Goal: Information Seeking & Learning: Learn about a topic

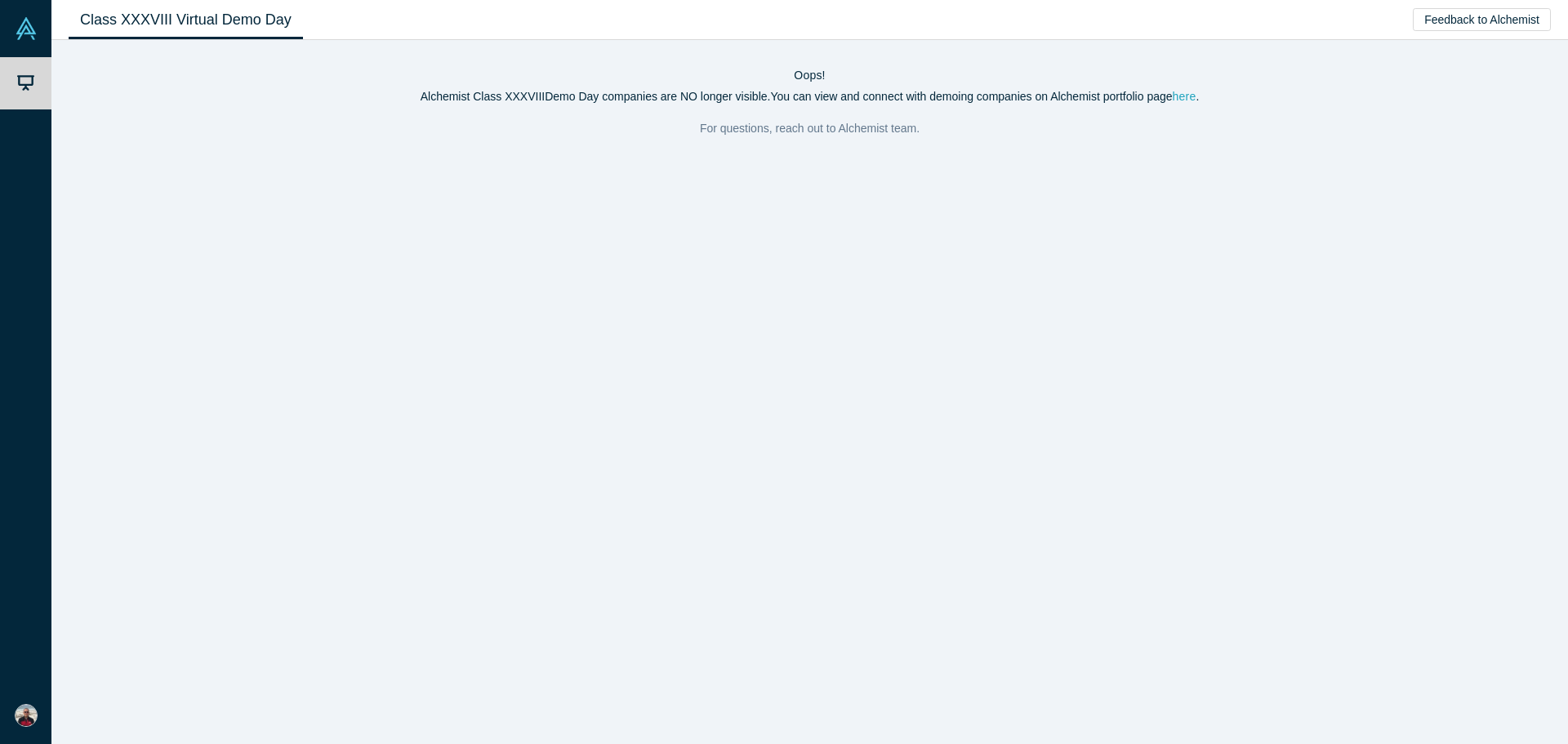
click at [1181, 101] on link "here" at bounding box center [1184, 95] width 23 height 13
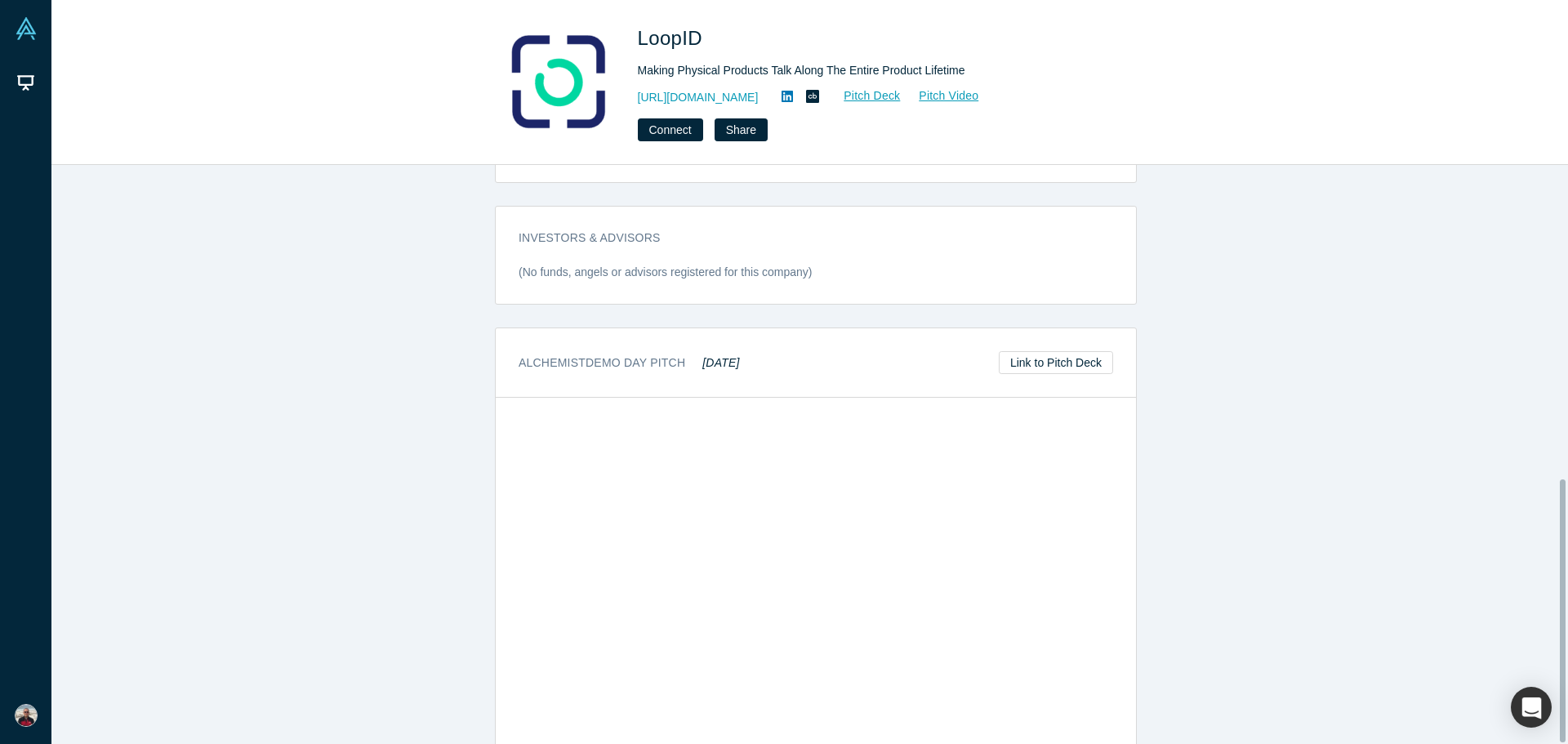
scroll to position [689, 0]
click at [1203, 570] on div "overview Description Brands and manufacturers struggle to engage customers and …" at bounding box center [815, 460] width 1529 height 591
click at [873, 95] on link "Pitch Deck" at bounding box center [863, 96] width 76 height 19
click at [1355, 419] on div "overview Description Brands and manufacturers struggle to engage customers and …" at bounding box center [815, 460] width 1529 height 591
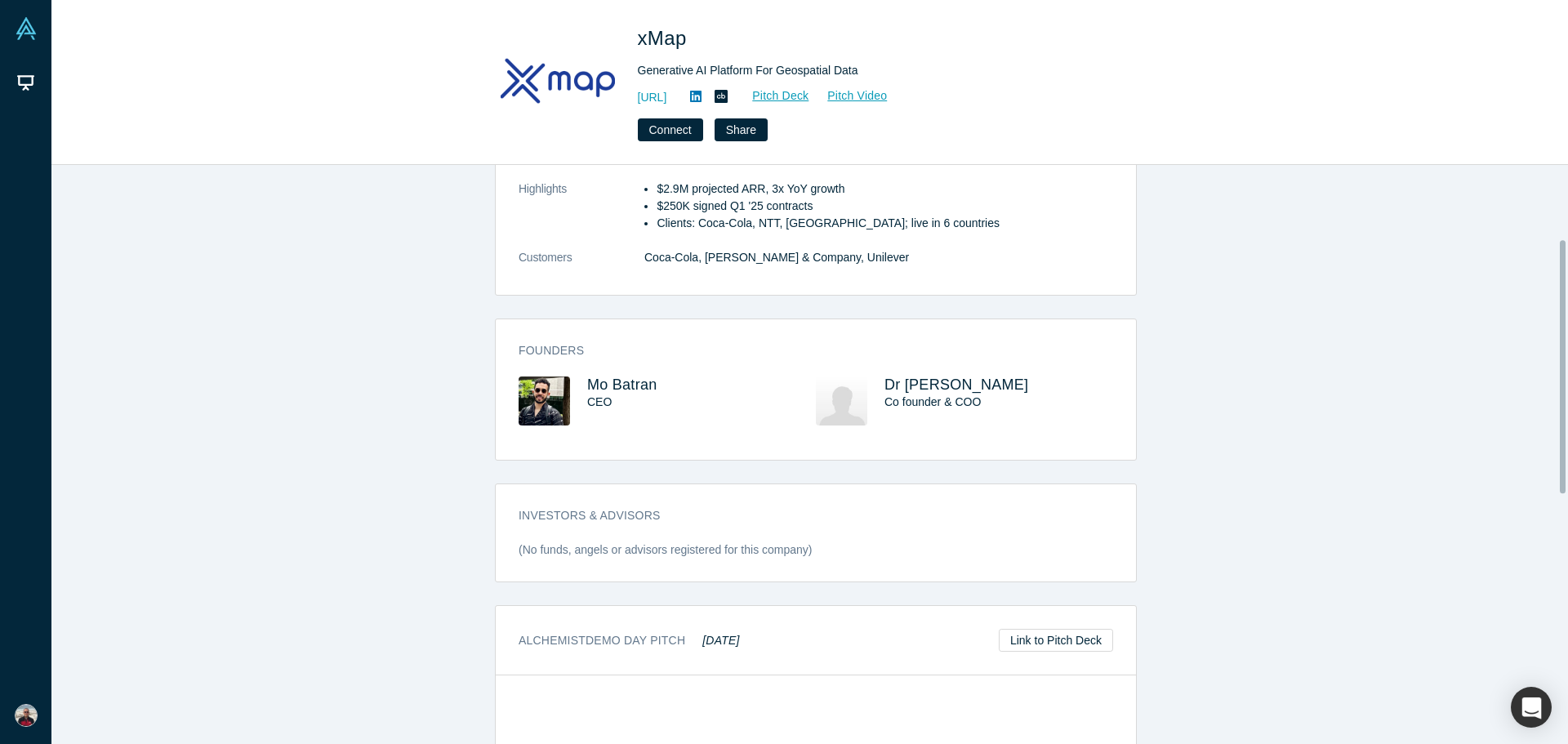
scroll to position [169, 0]
